Goal: Find contact information: Find contact information

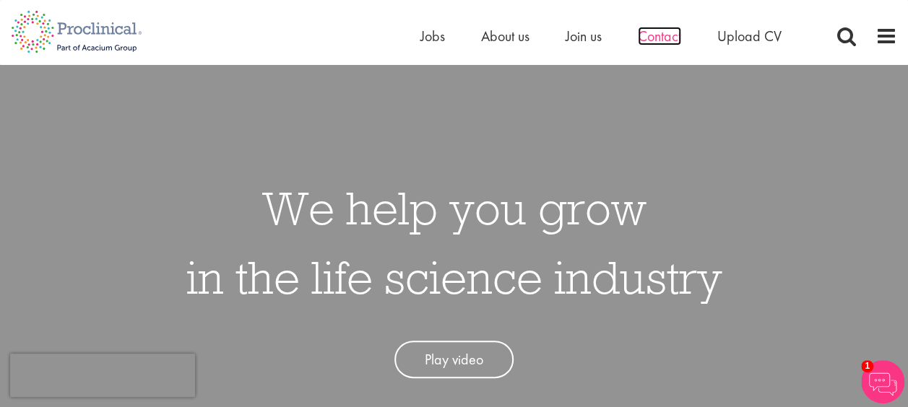
click at [657, 36] on span "Contact" at bounding box center [659, 36] width 43 height 19
